Goal: Find specific page/section: Find specific page/section

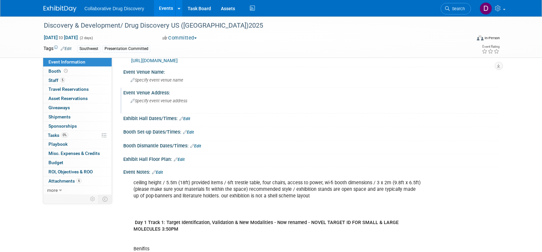
scroll to position [43, 0]
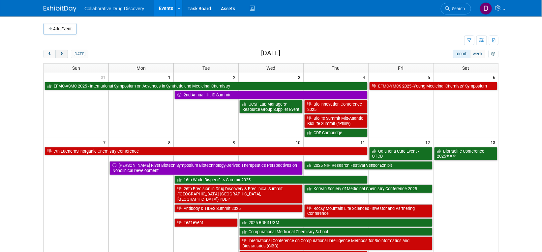
click at [65, 53] on button "next" at bounding box center [61, 54] width 12 height 9
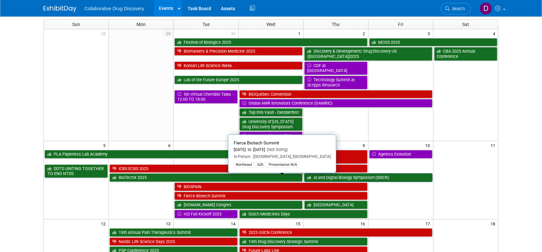
scroll to position [42, 0]
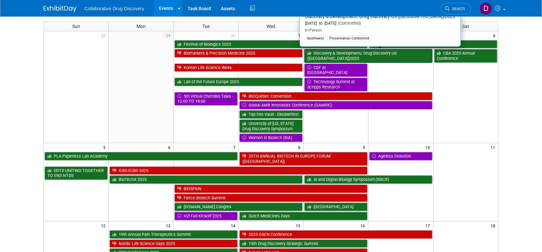
click at [391, 54] on link "Discovery & Development/ Drug Discovery US ([GEOGRAPHIC_DATA])2025" at bounding box center [368, 56] width 128 height 14
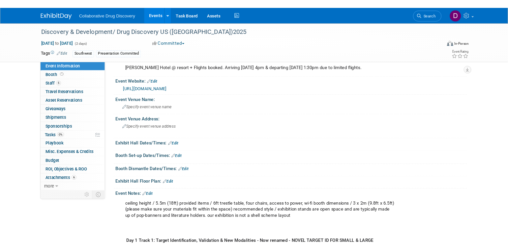
scroll to position [107, 0]
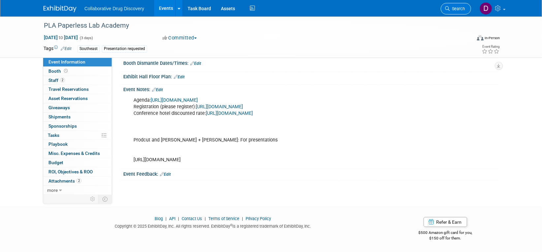
scroll to position [131, 0]
click at [446, 8] on icon at bounding box center [447, 8] width 5 height 5
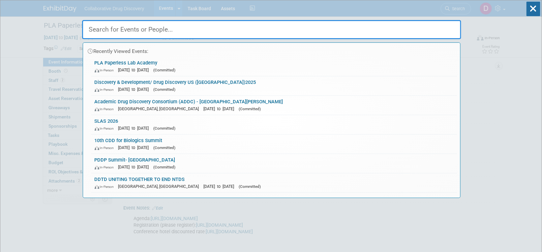
paste input "PDA West Coast Quality Ball"
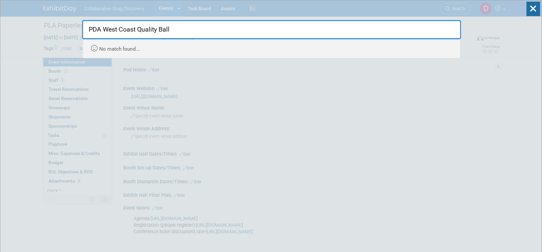
drag, startPoint x: 202, startPoint y: 30, endPoint x: 128, endPoint y: 29, distance: 74.2
click at [128, 29] on input "PDA West Coast Quality Ball" at bounding box center [271, 29] width 379 height 19
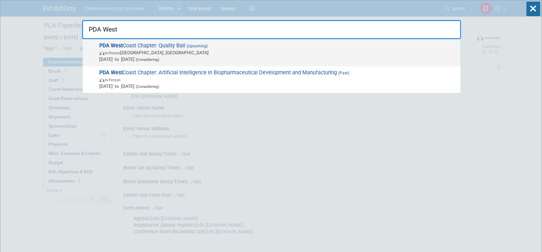
type input "PDA West"
click at [176, 51] on span "In-Person San Francisco, CA" at bounding box center [279, 52] width 358 height 7
